Goal: Task Accomplishment & Management: Use online tool/utility

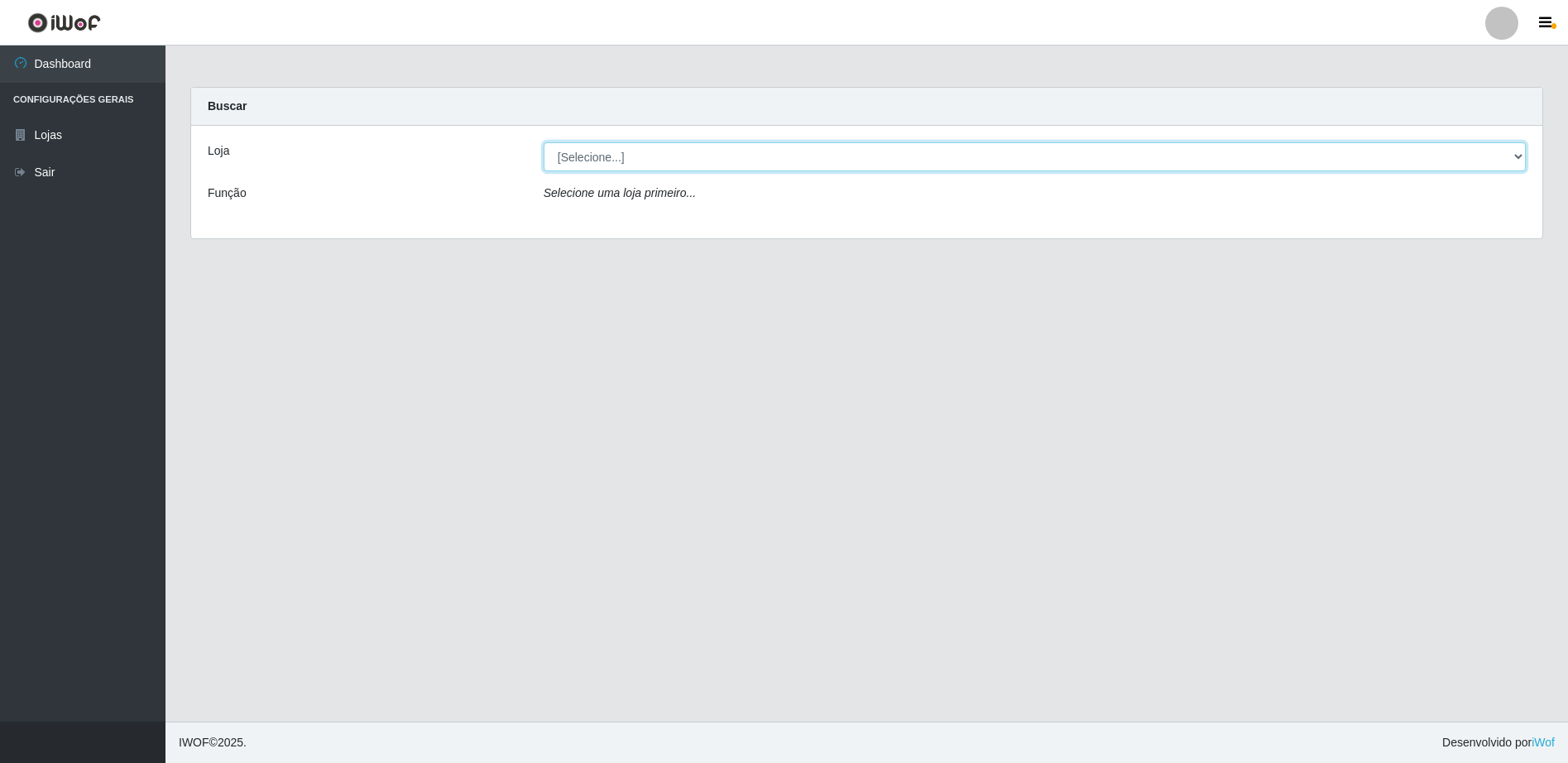
click at [672, 154] on select "[Selecione...] Extrabom - Loja 16 [GEOGRAPHIC_DATA]" at bounding box center [1034, 156] width 982 height 29
select select "450"
click at [543, 142] on select "[Selecione...] Extrabom - Loja 16 [GEOGRAPHIC_DATA]" at bounding box center [1034, 156] width 982 height 29
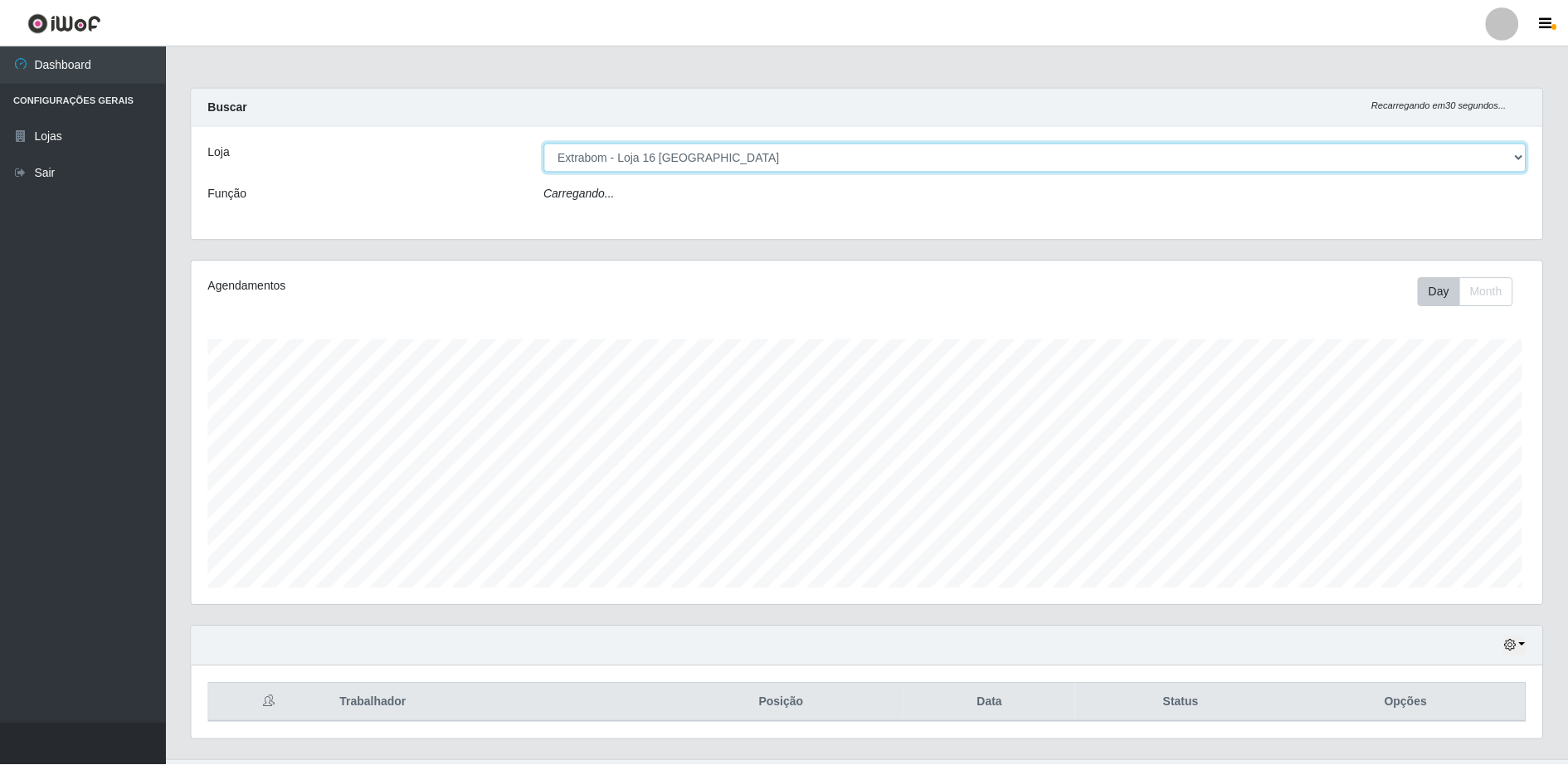
scroll to position [345, 1350]
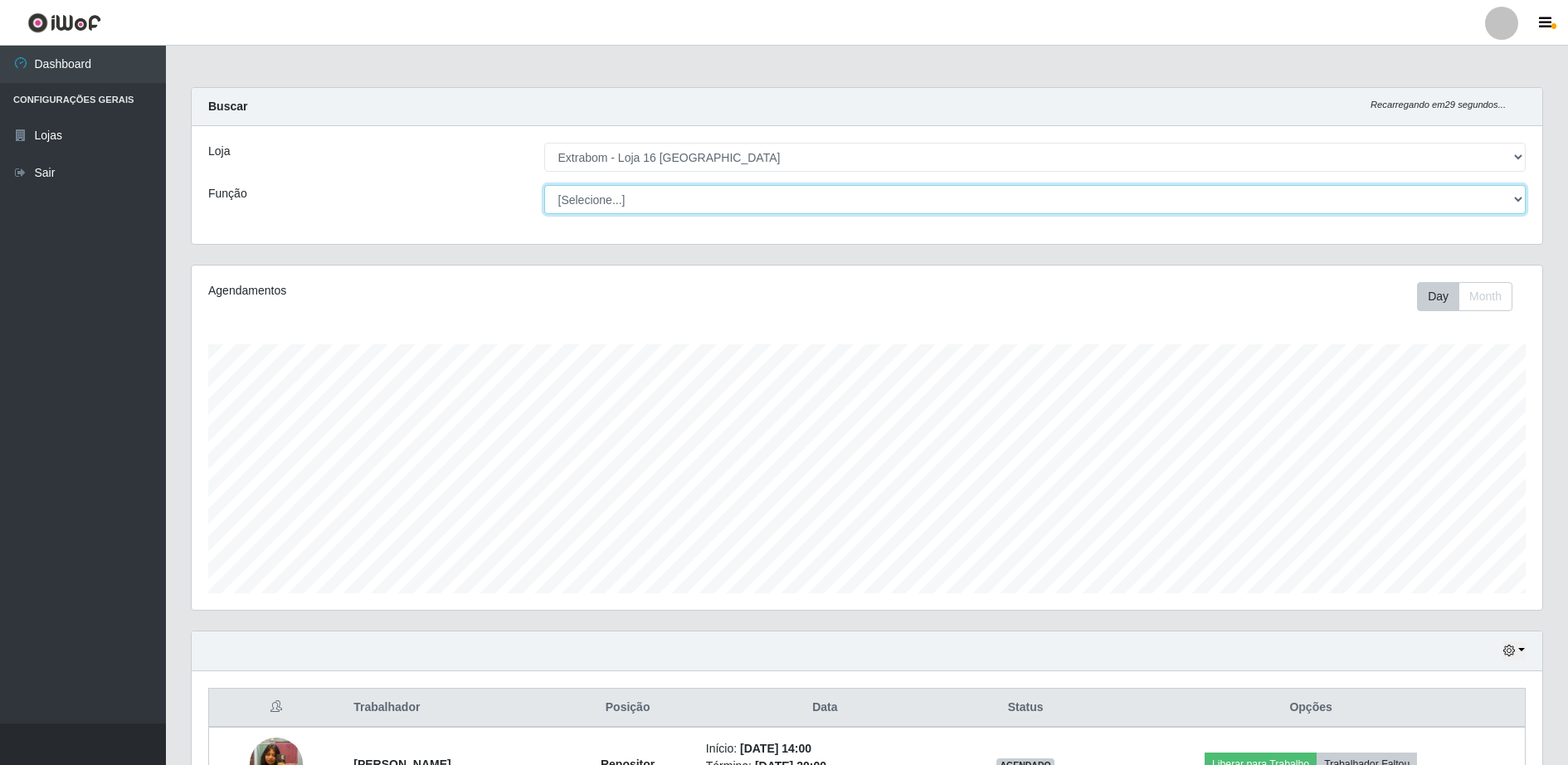
click at [621, 199] on select "[Selecione...] Repositor Repositor + Repositor ++" at bounding box center [1035, 199] width 983 height 29
select select "24"
click at [544, 185] on select "[Selecione...] Repositor Repositor + Repositor ++" at bounding box center [1035, 199] width 983 height 29
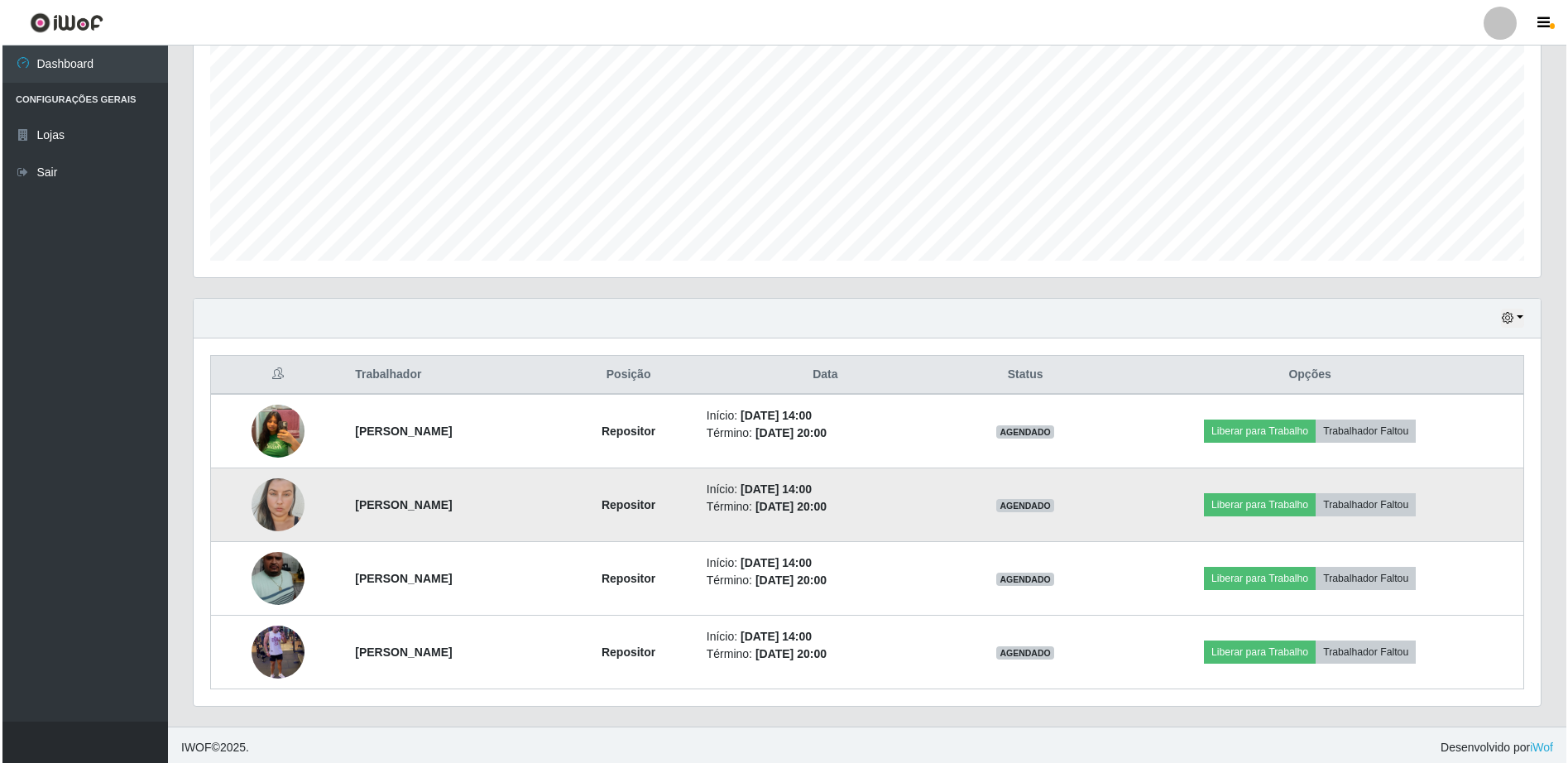
scroll to position [336, 0]
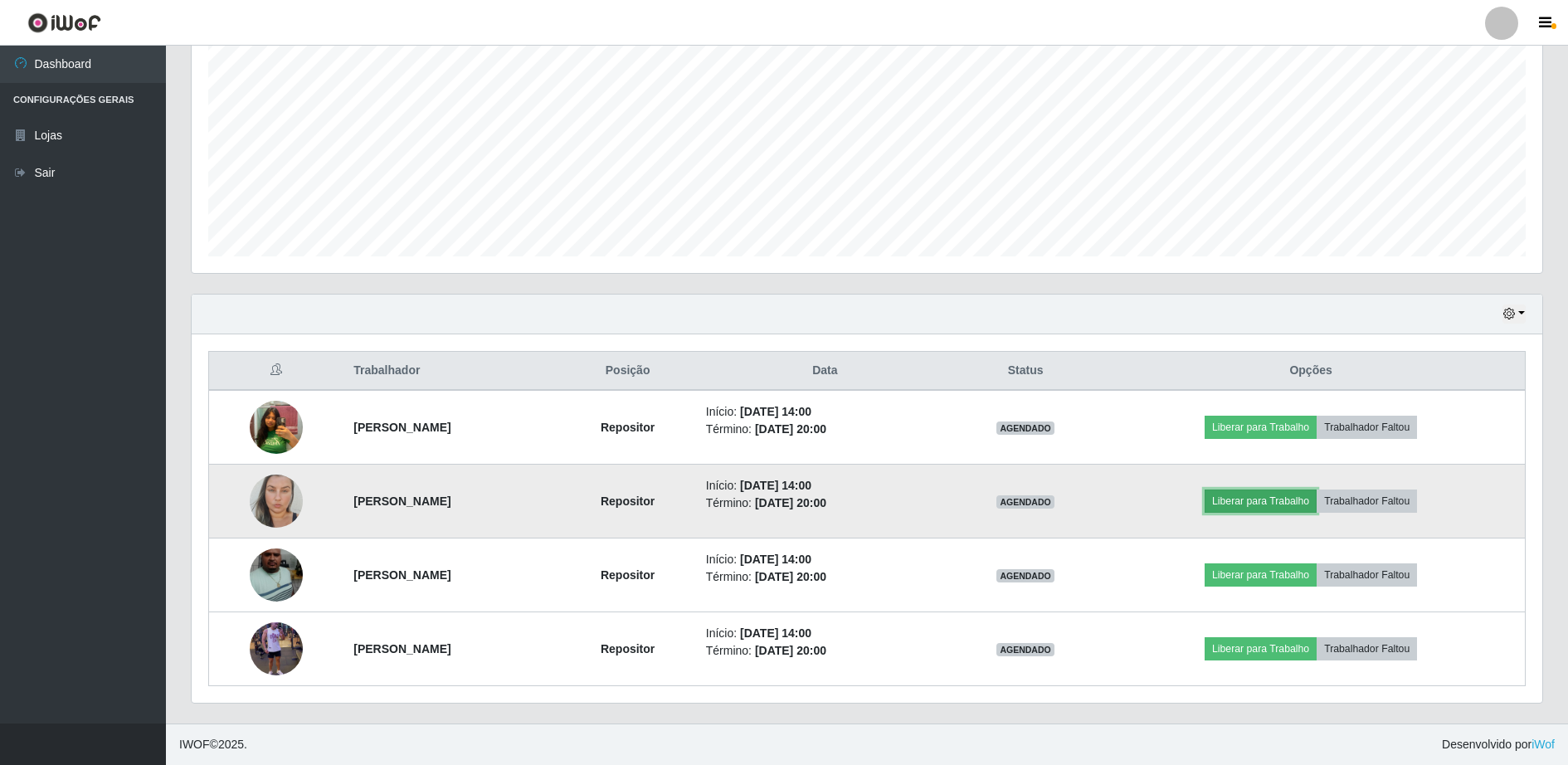
click at [1286, 502] on button "Liberar para Trabalho" at bounding box center [1260, 501] width 112 height 23
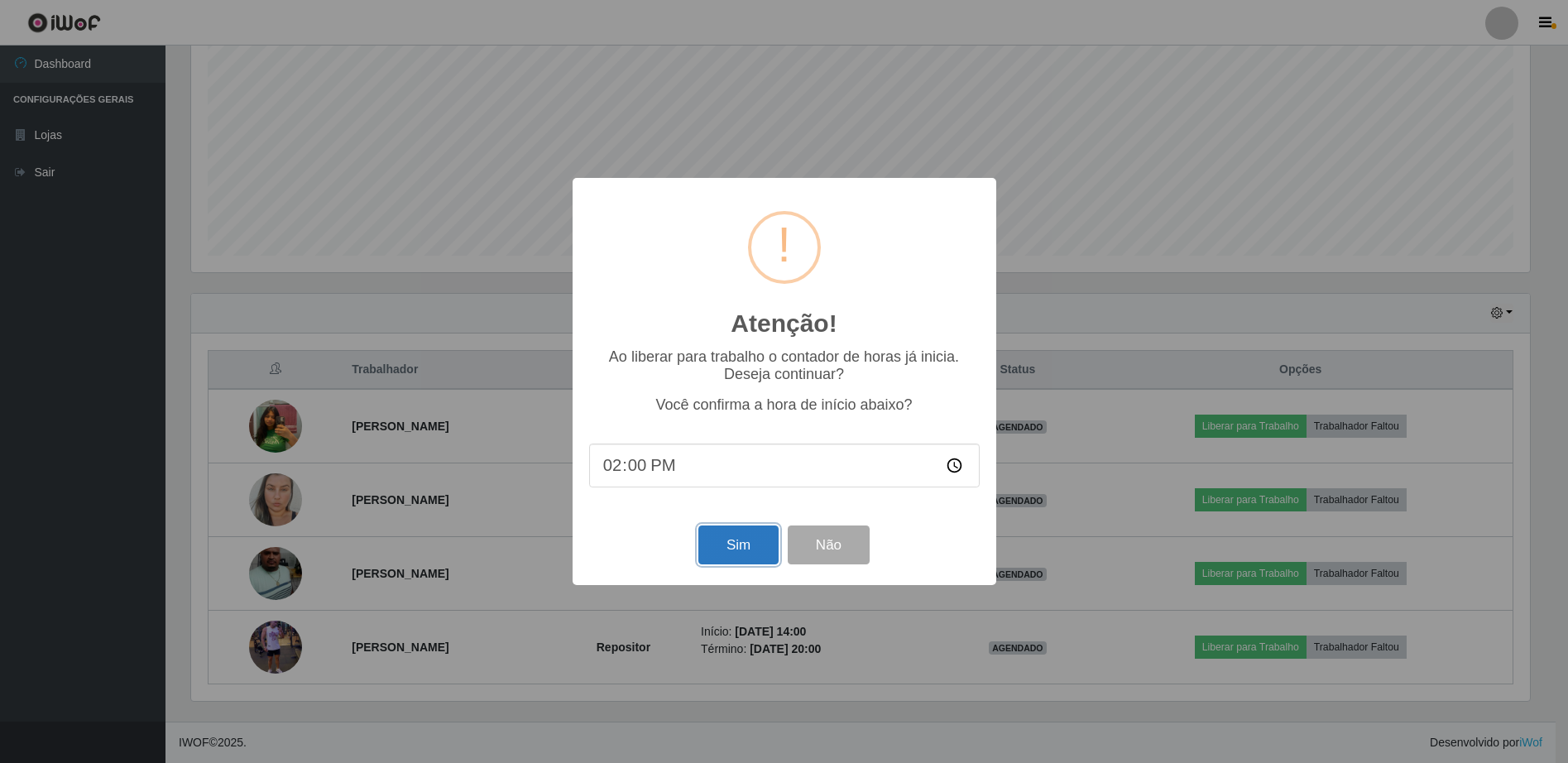
click at [751, 546] on button "Sim" at bounding box center [738, 545] width 80 height 39
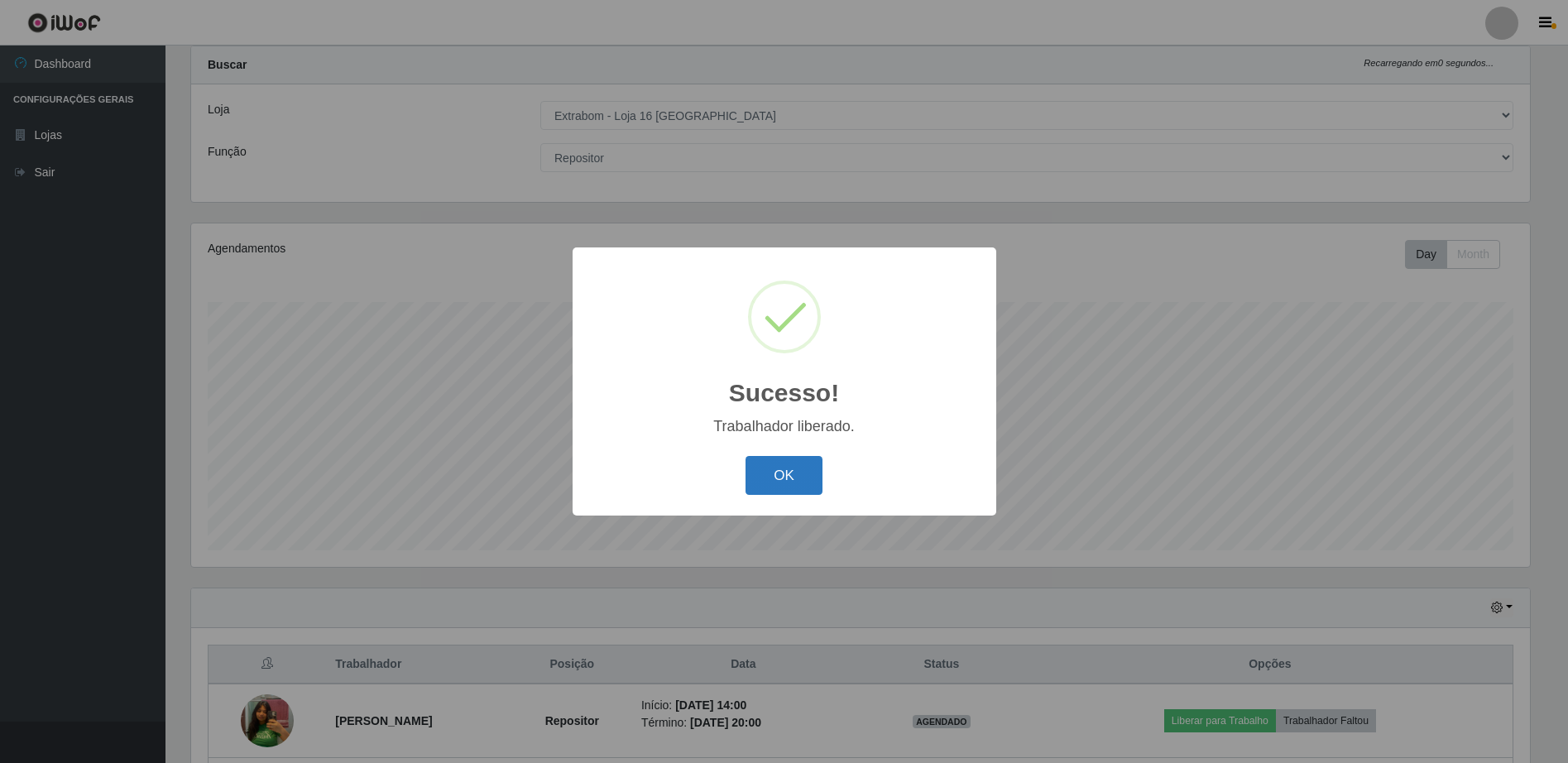
click at [766, 482] on button "OK" at bounding box center [784, 475] width 77 height 39
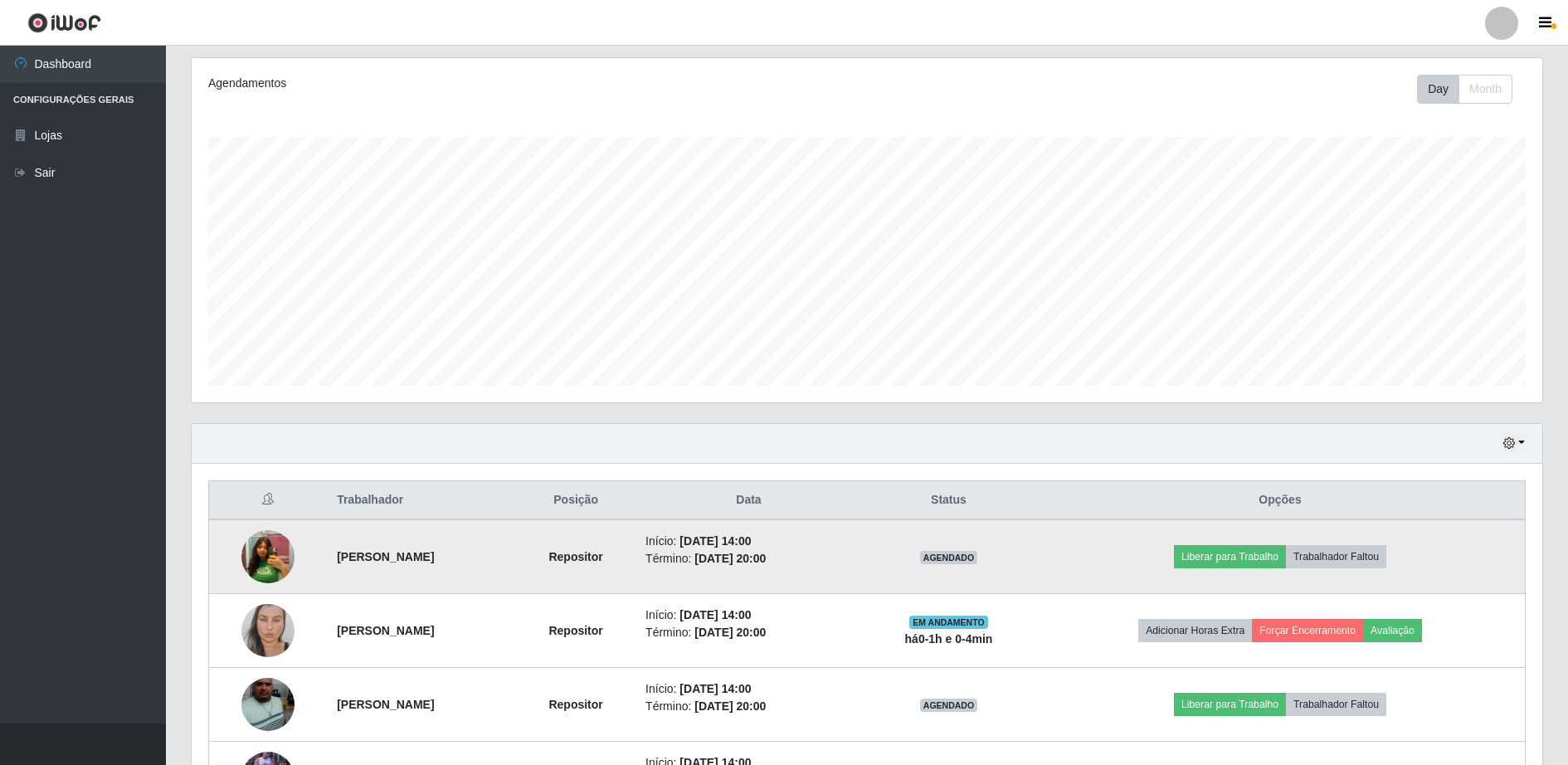
scroll to position [290, 0]
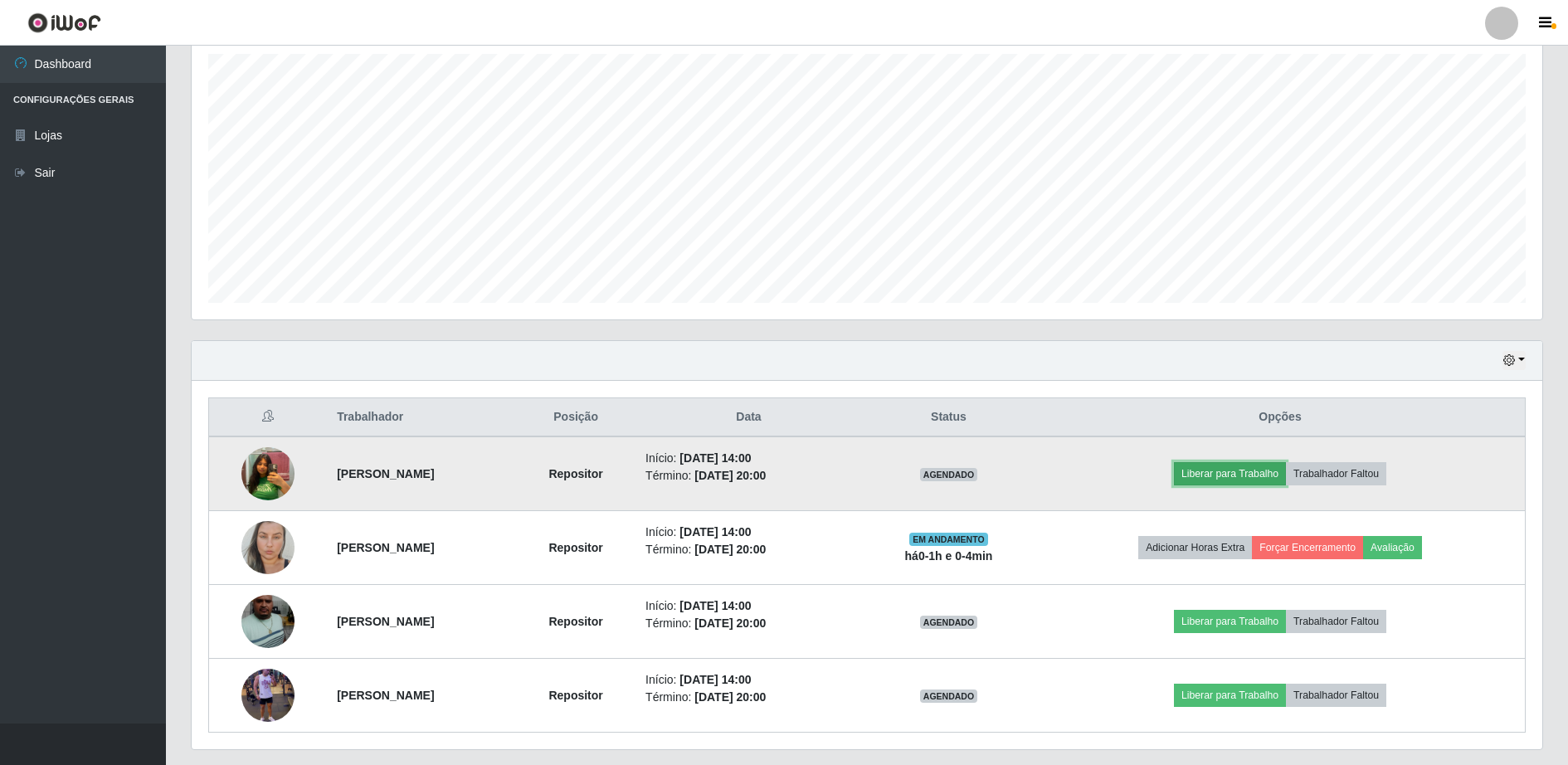
click at [1247, 475] on button "Liberar para Trabalho" at bounding box center [1229, 474] width 112 height 23
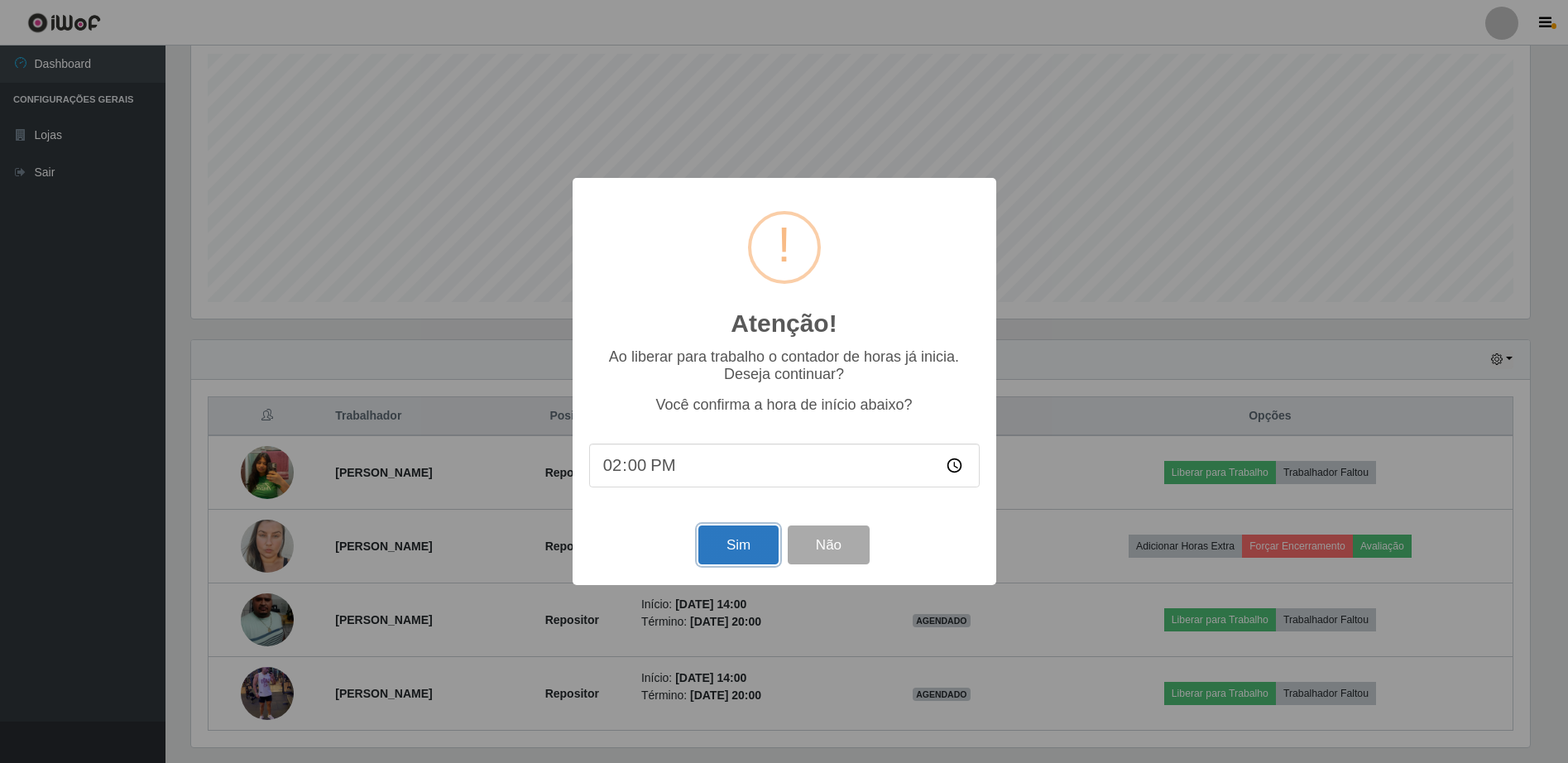
click at [764, 547] on button "Sim" at bounding box center [738, 545] width 80 height 39
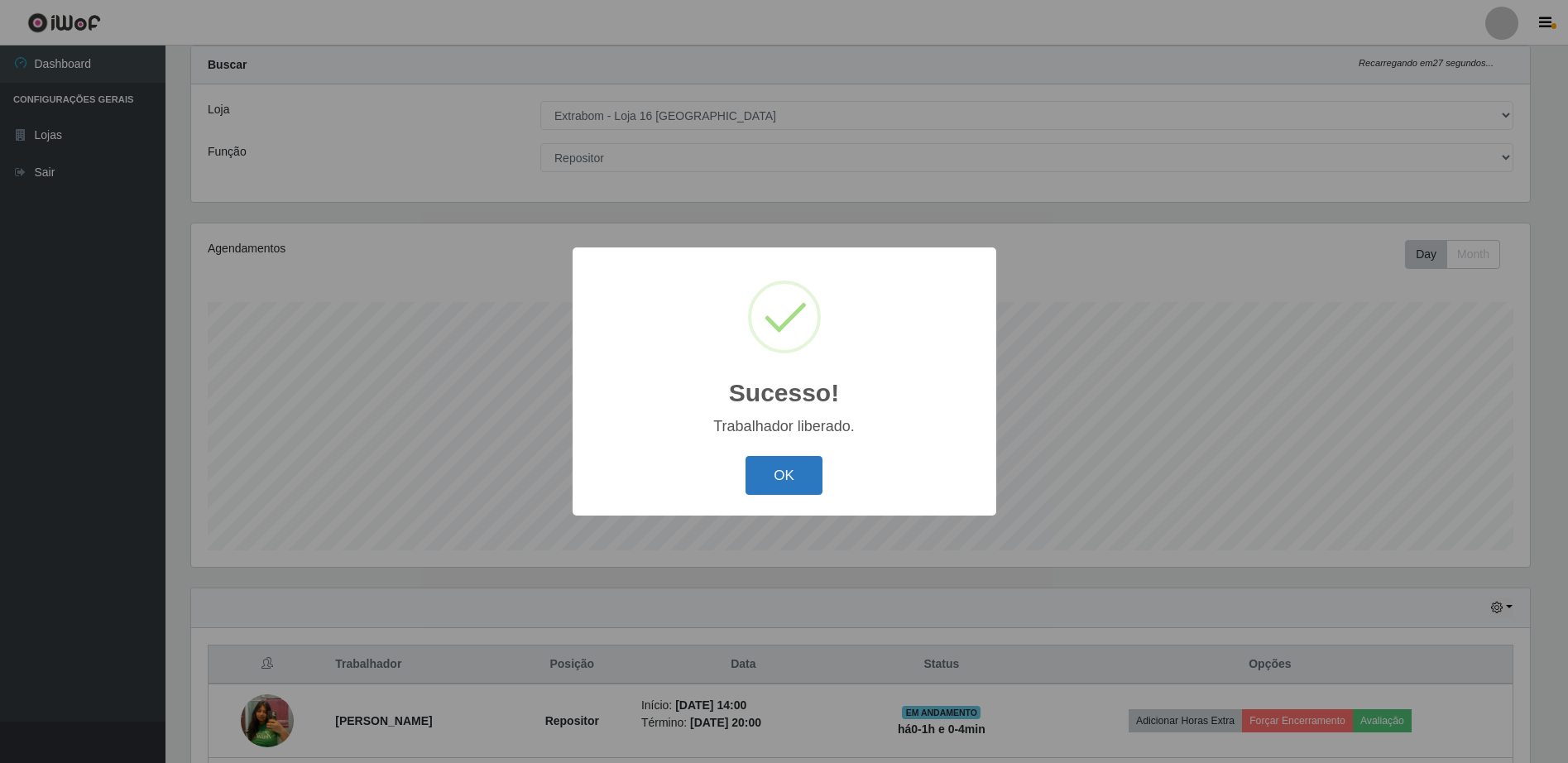
click at [782, 478] on button "OK" at bounding box center [784, 475] width 77 height 39
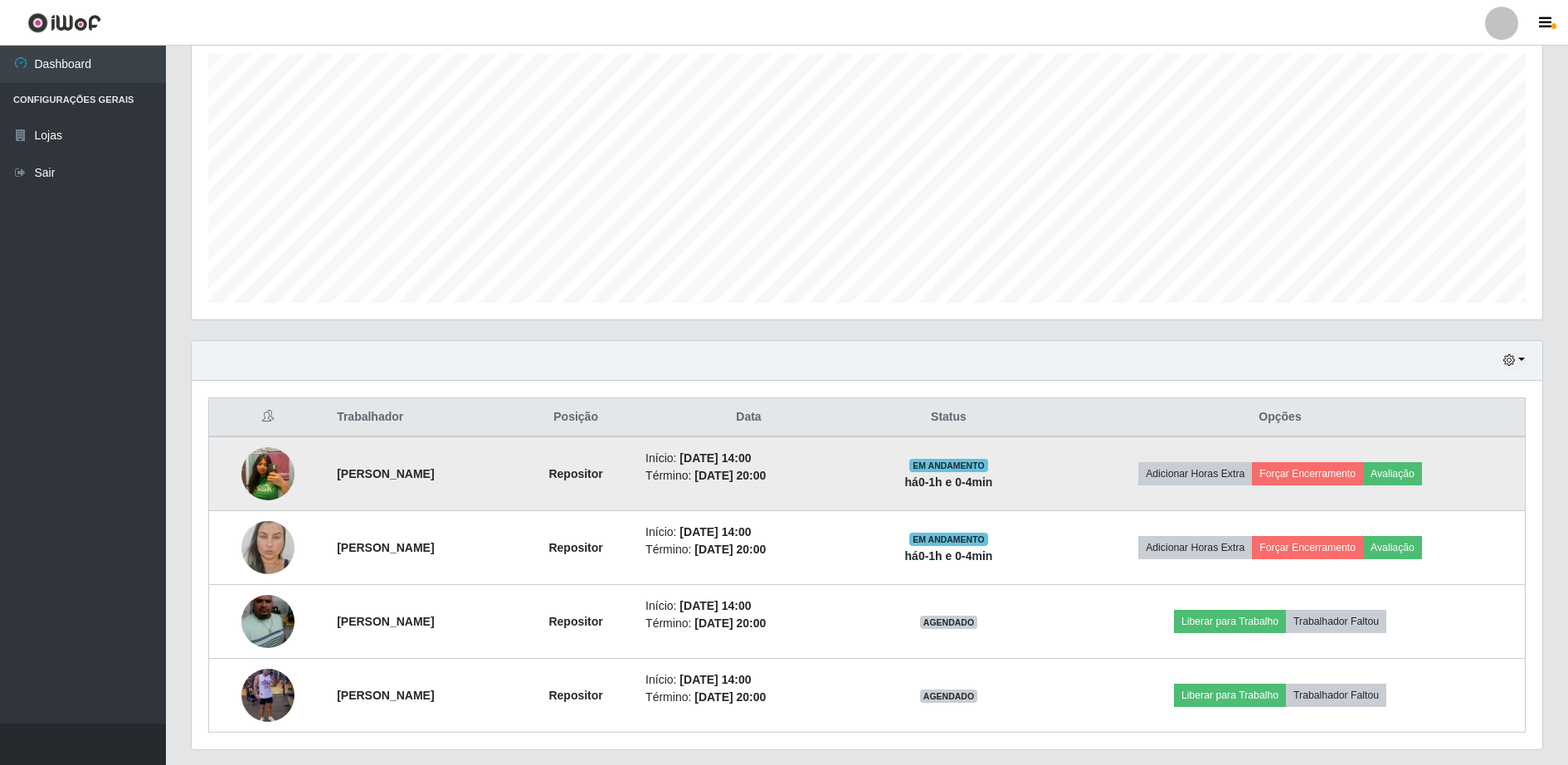
scroll to position [337, 0]
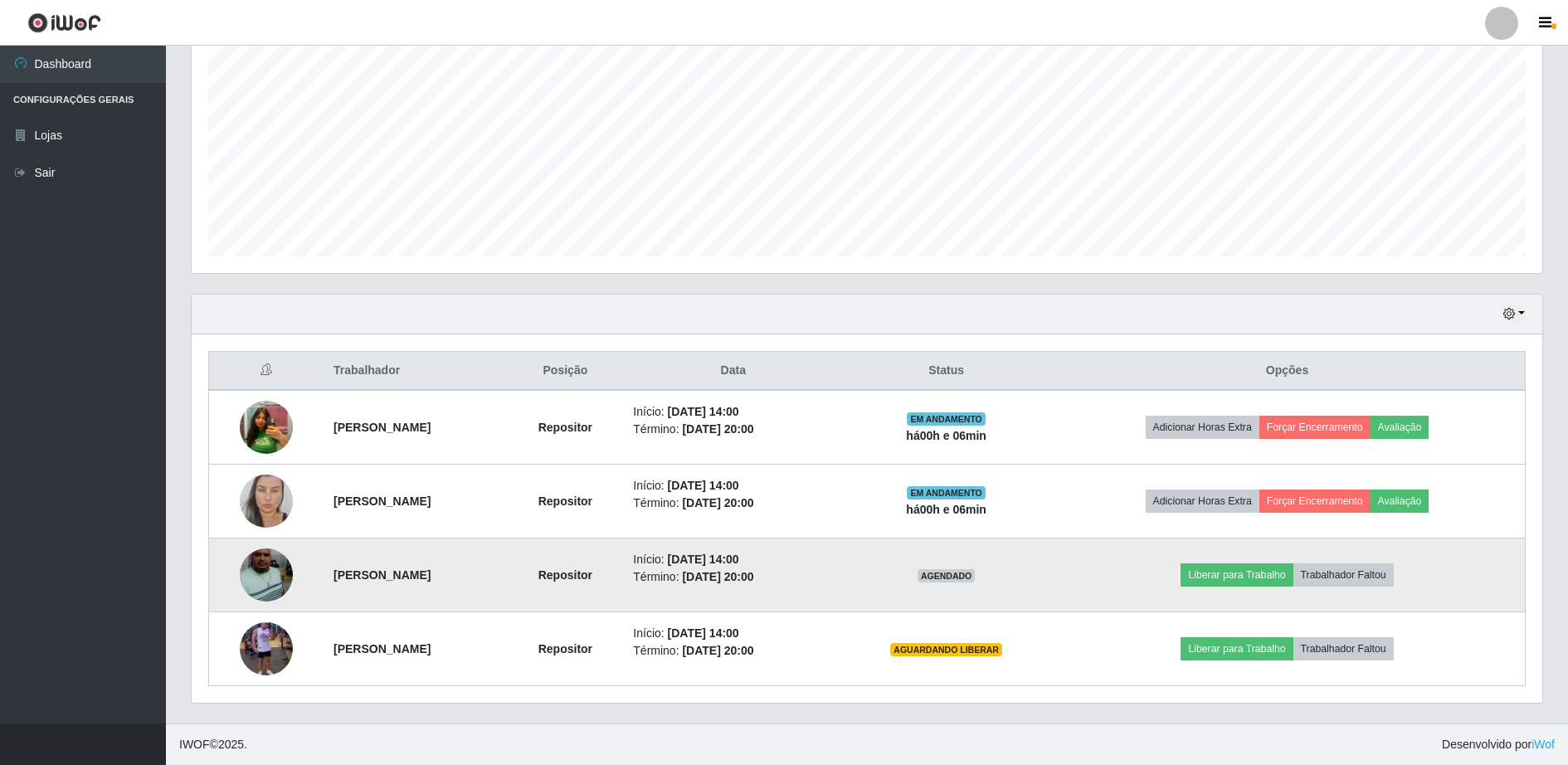
click at [833, 574] on li "Término: [DATE] 20:00" at bounding box center [733, 576] width 200 height 18
click at [1256, 577] on button "Liberar para Trabalho" at bounding box center [1236, 575] width 112 height 23
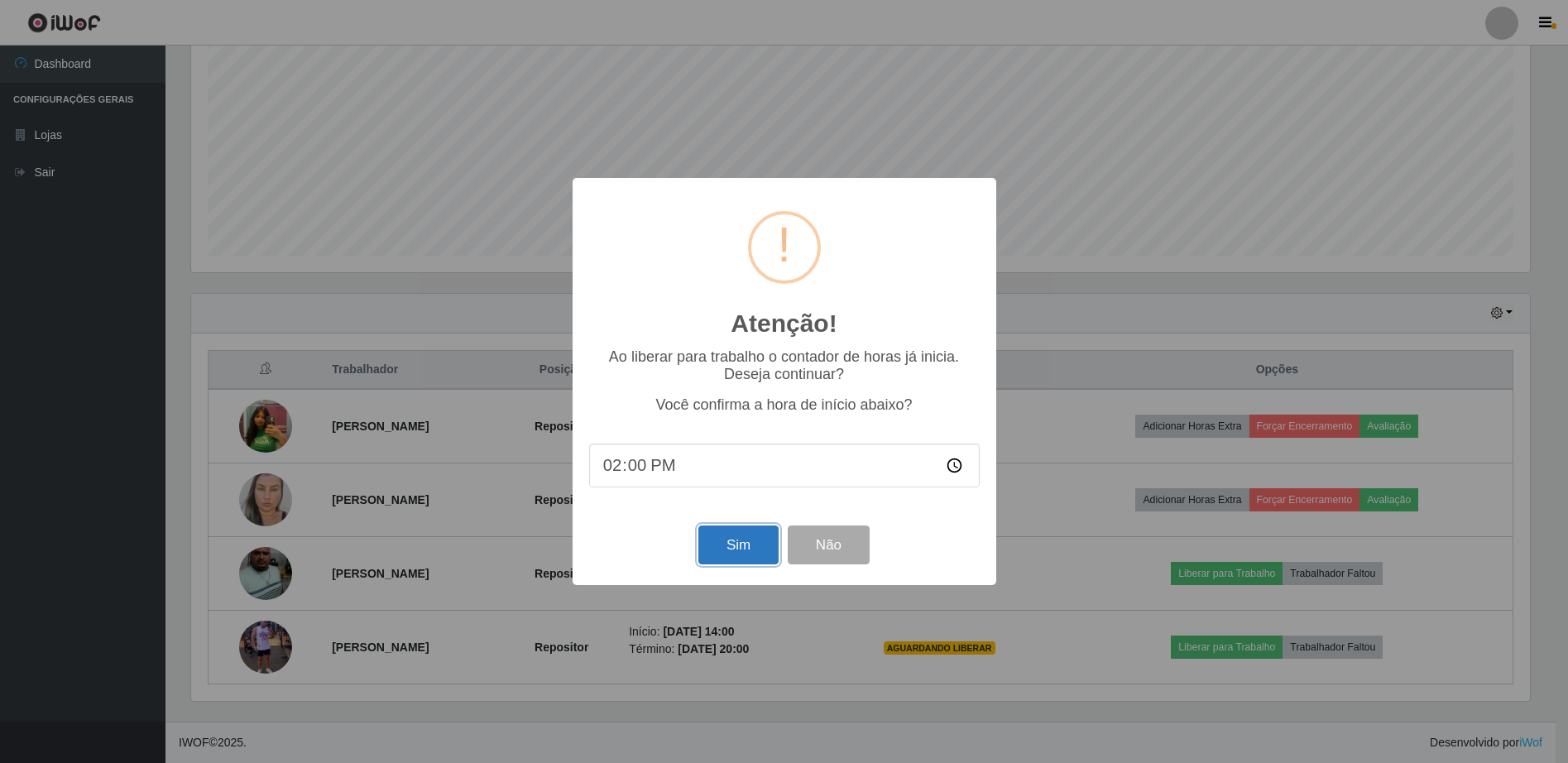
click at [720, 554] on button "Sim" at bounding box center [738, 545] width 80 height 39
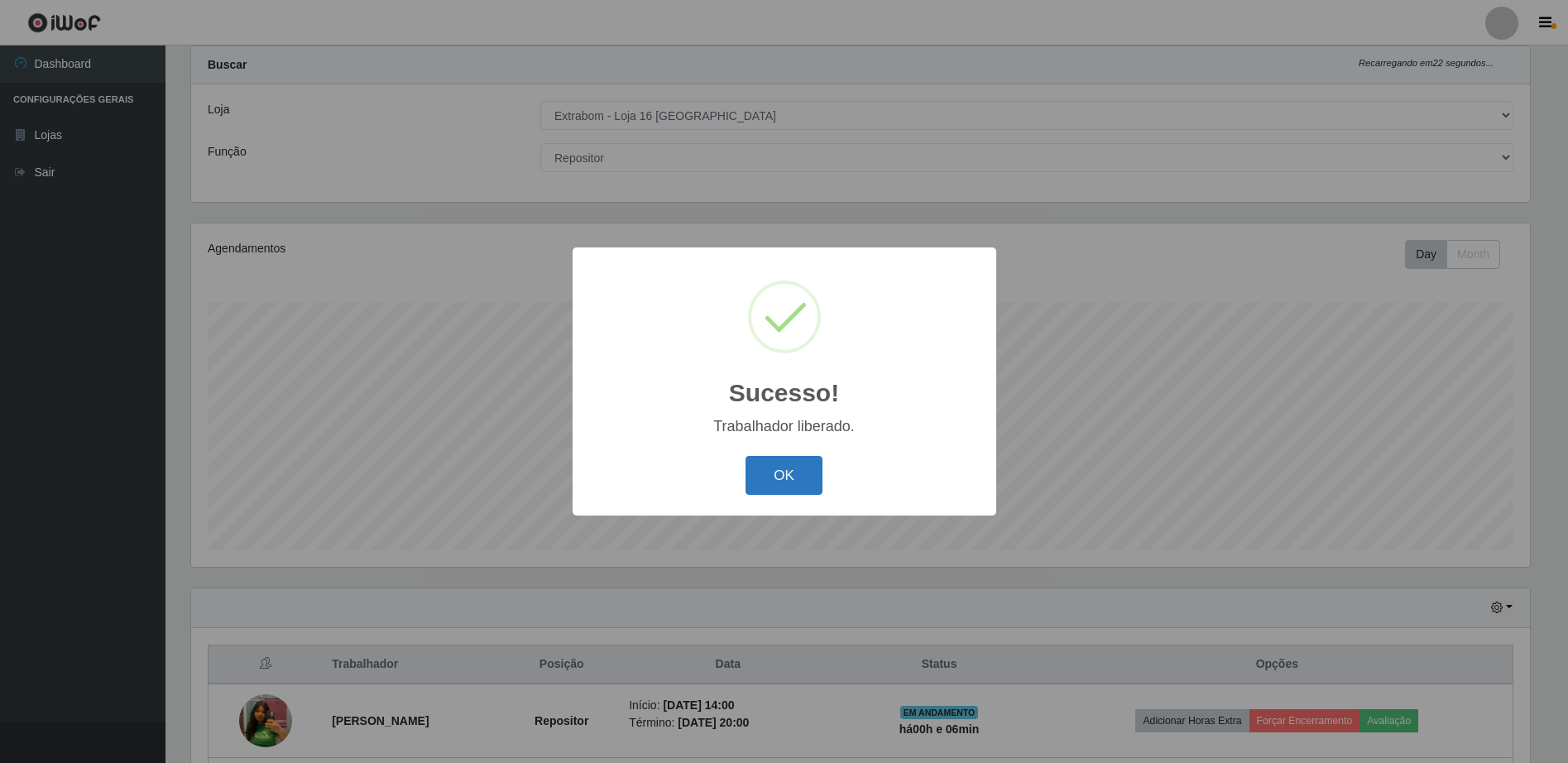
click at [764, 480] on button "OK" at bounding box center [784, 475] width 77 height 39
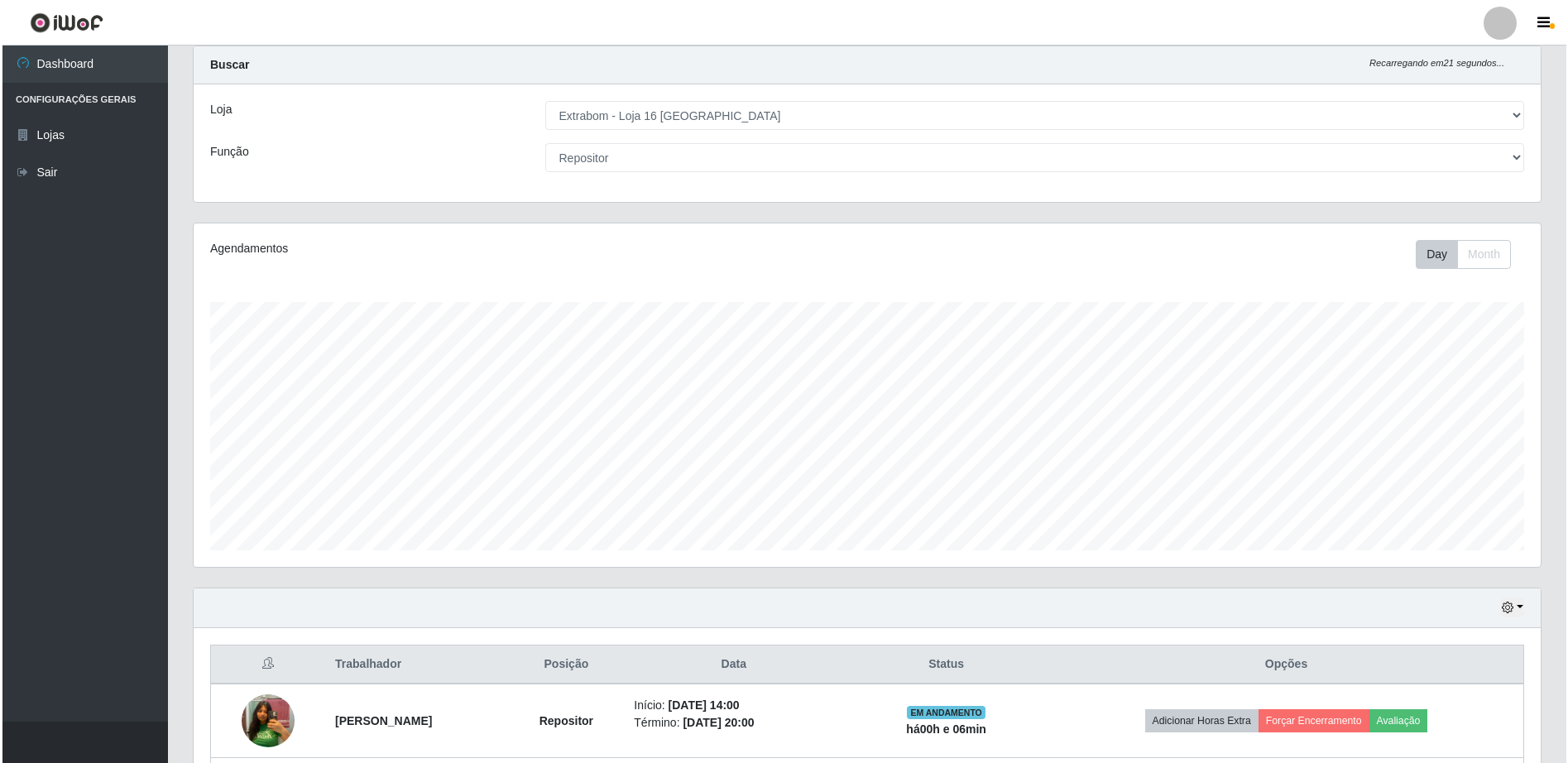
scroll to position [336, 0]
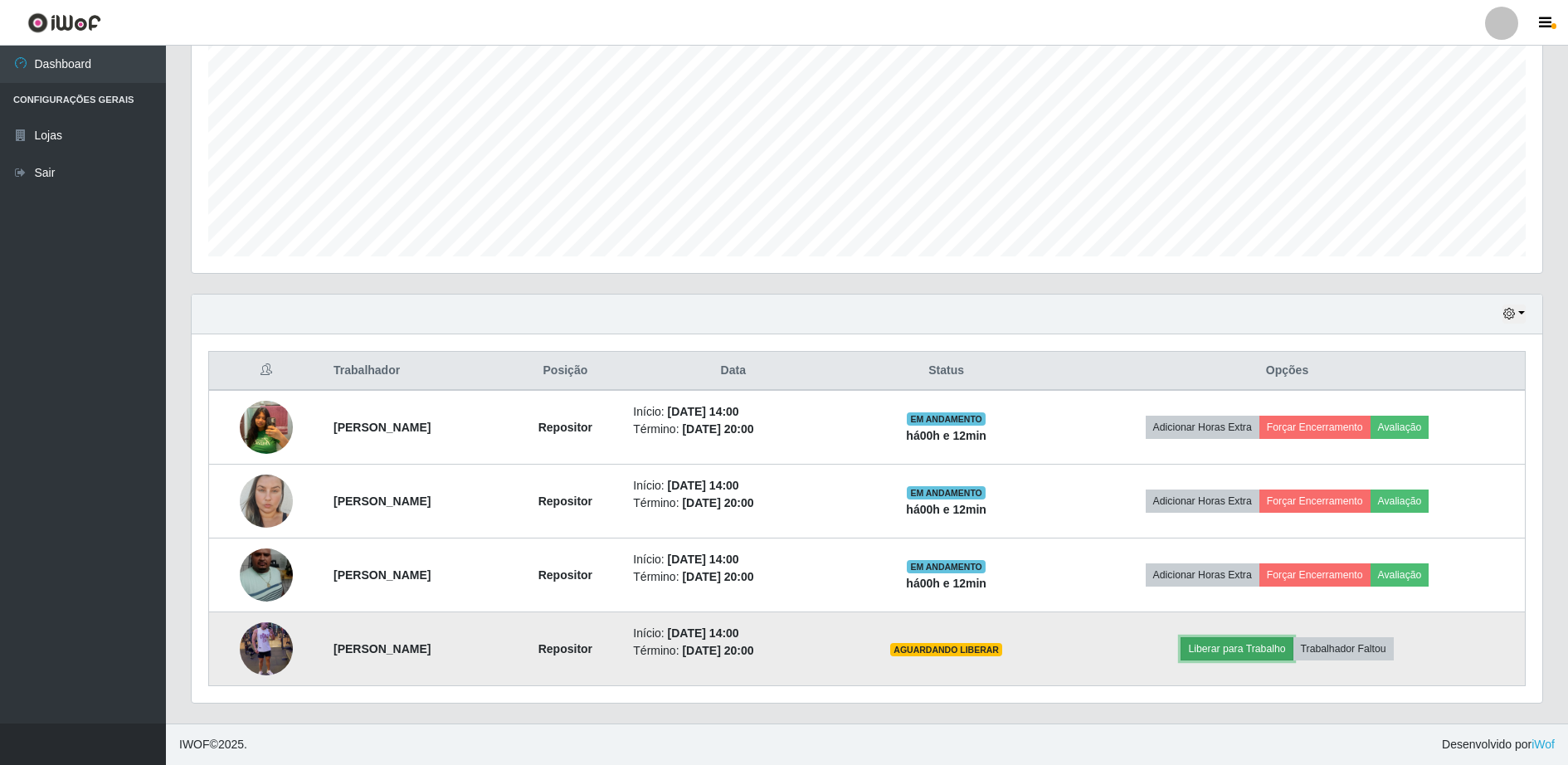
click at [1255, 649] on button "Liberar para Trabalho" at bounding box center [1236, 649] width 112 height 23
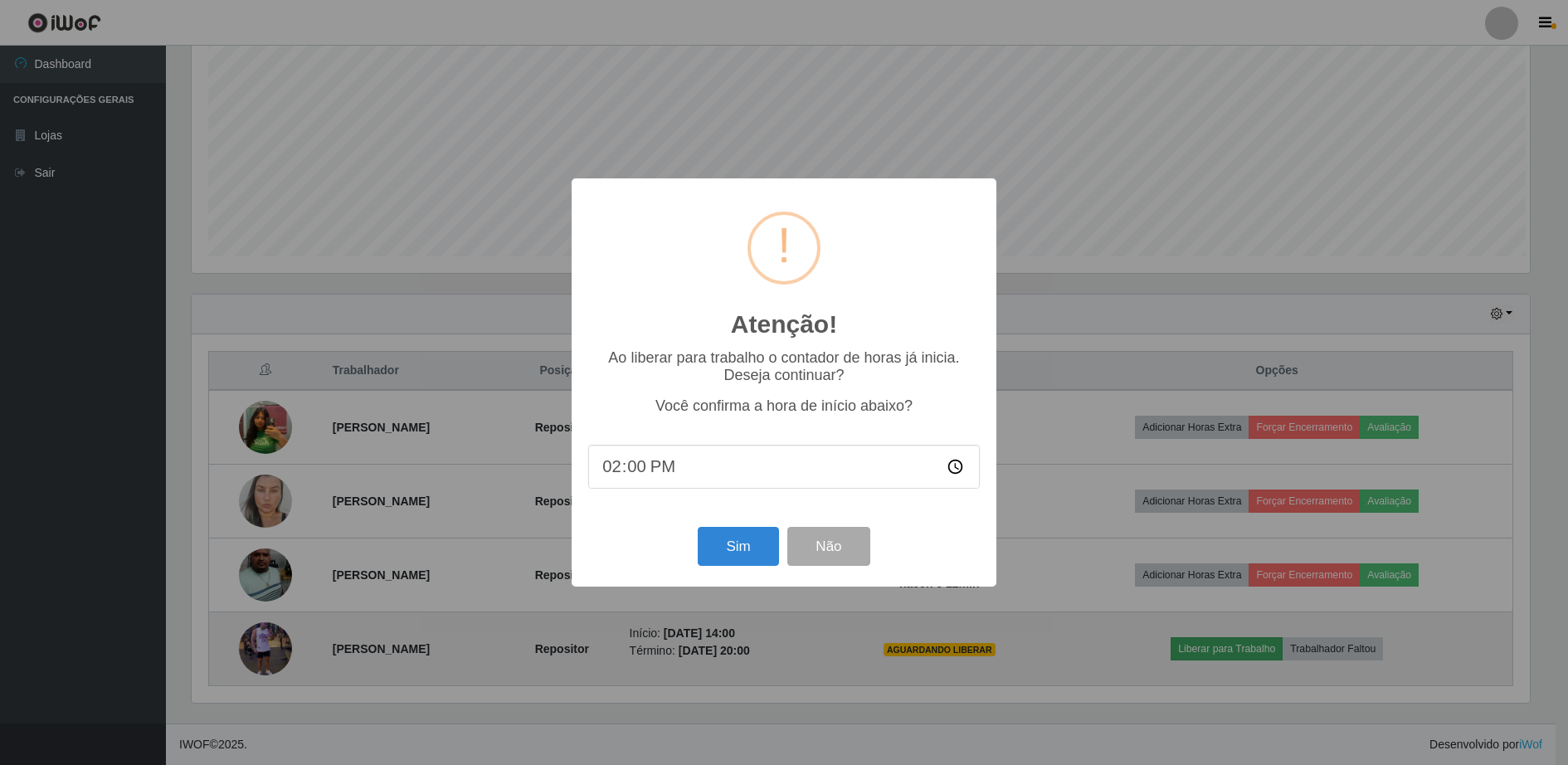
scroll to position [345, 1342]
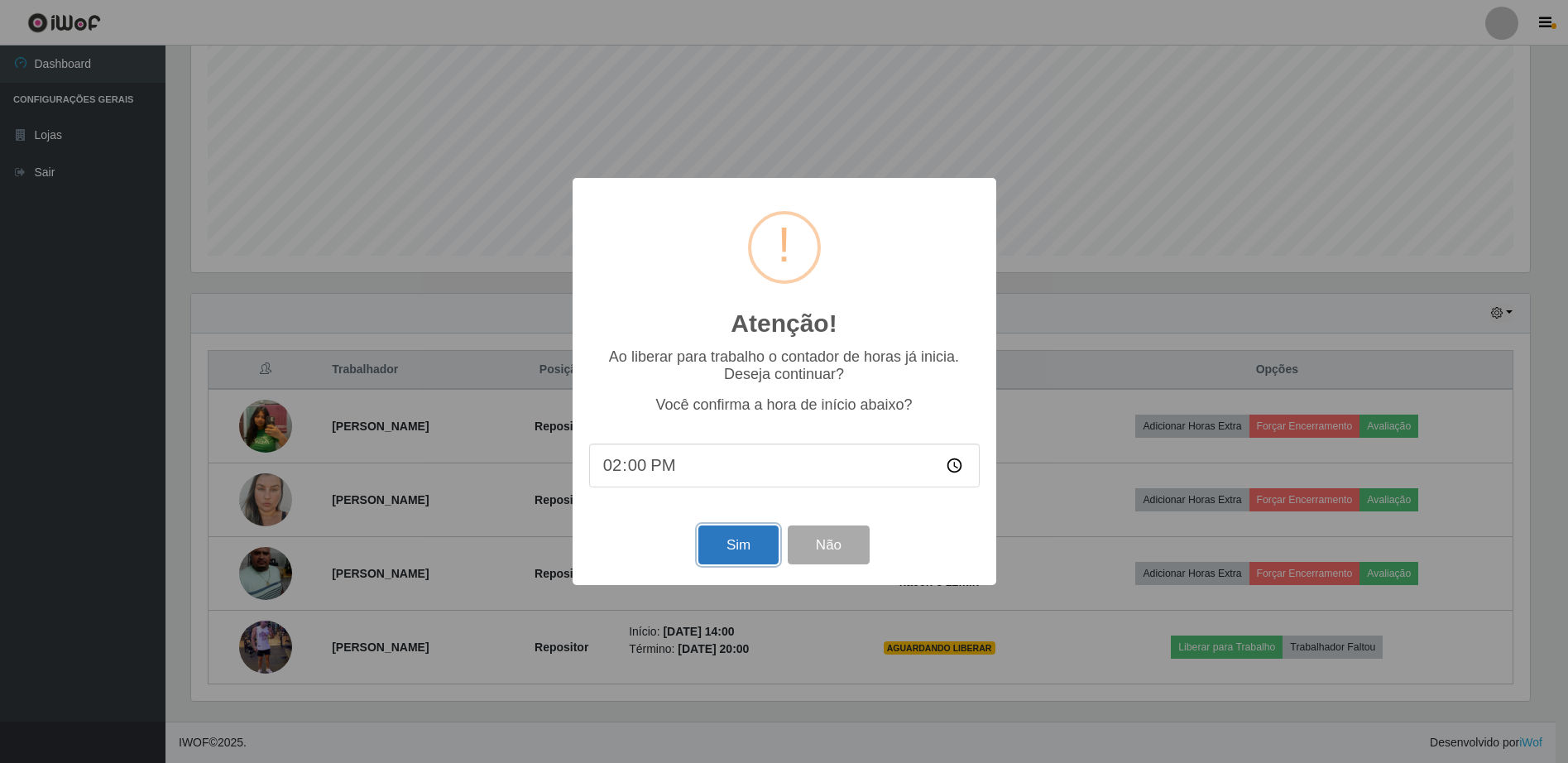
click at [746, 551] on button "Sim" at bounding box center [738, 545] width 80 height 39
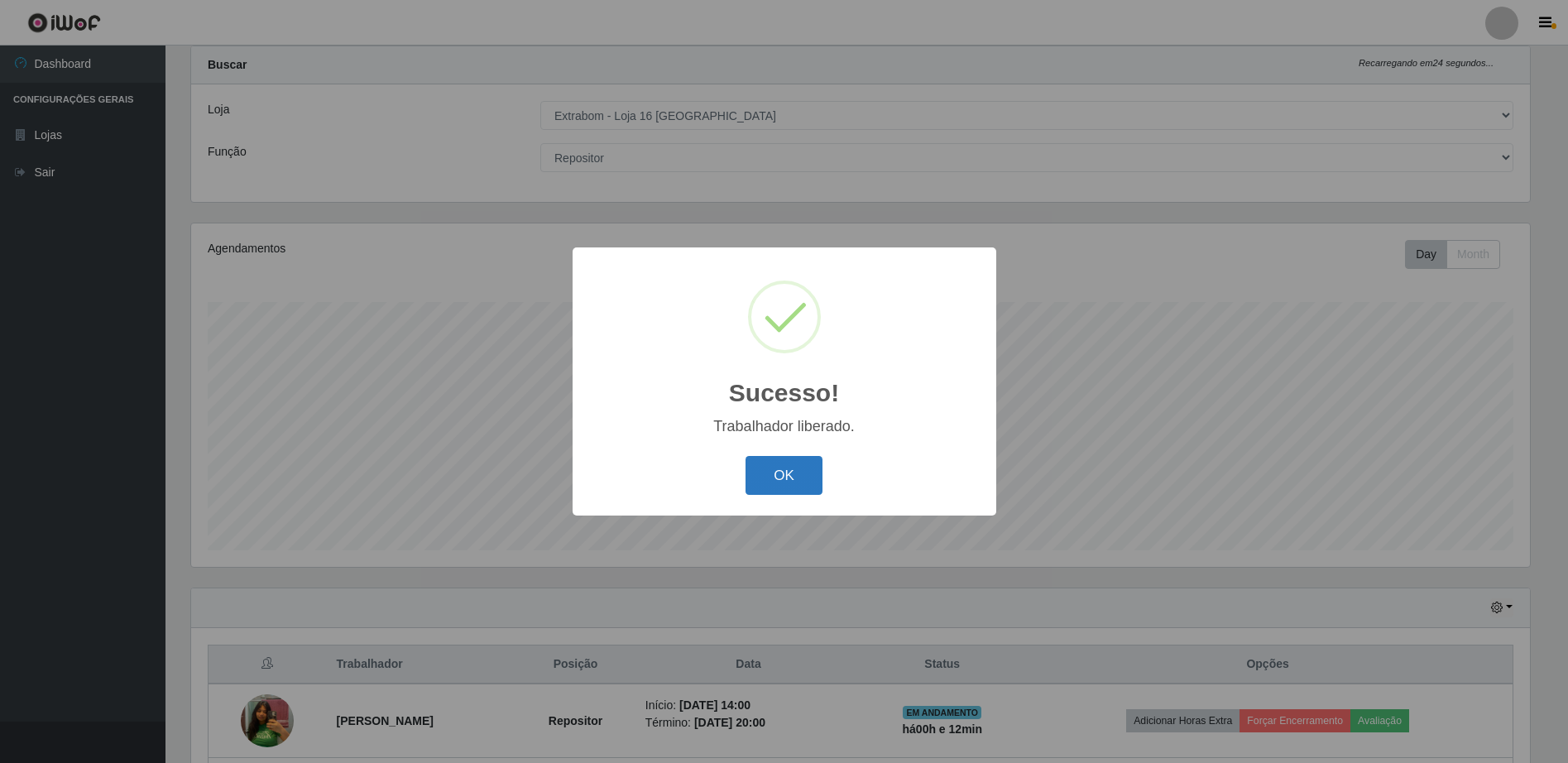
click at [813, 465] on button "OK" at bounding box center [784, 475] width 77 height 39
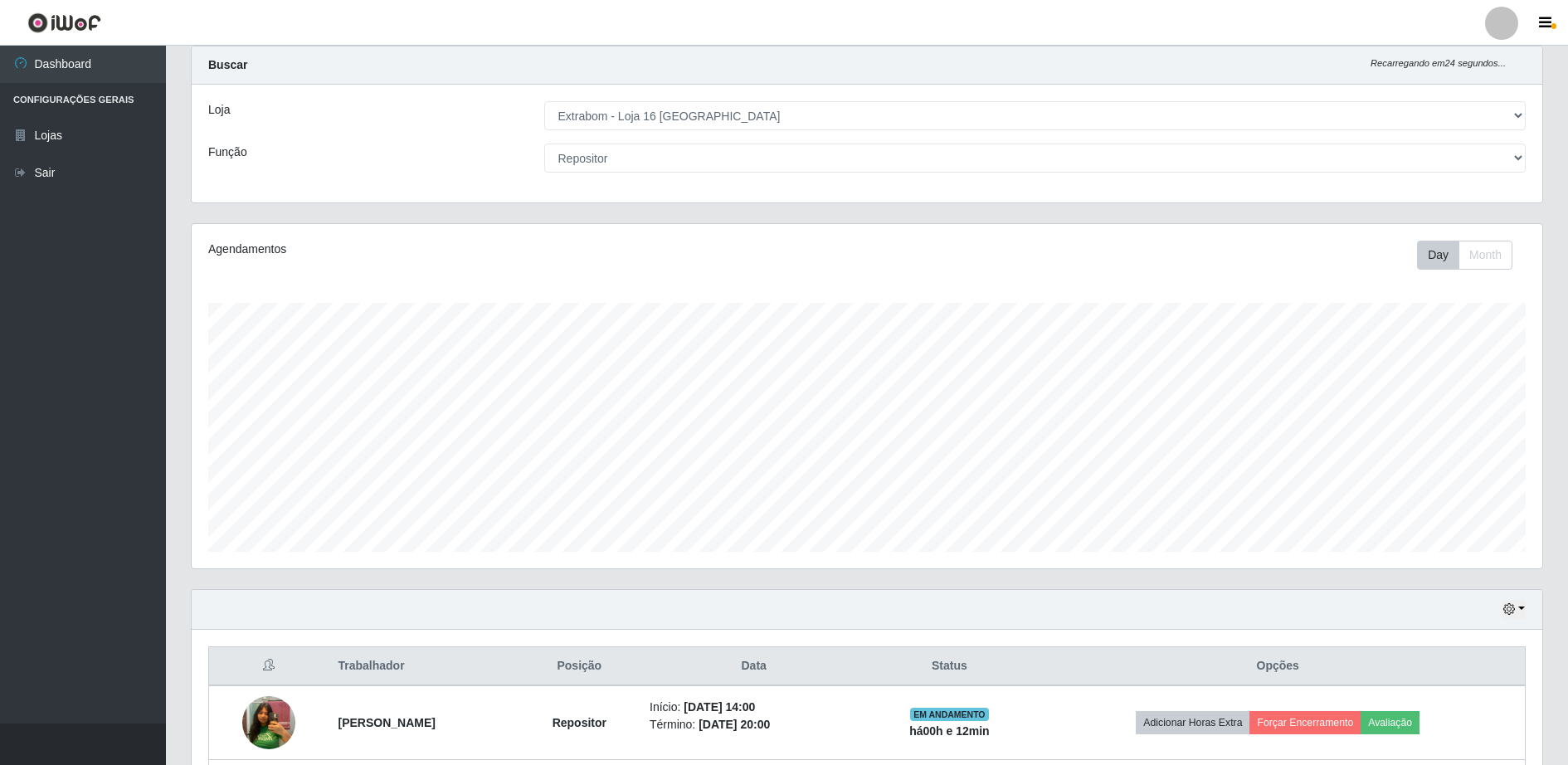
scroll to position [337, 0]
